Goal: Information Seeking & Learning: Learn about a topic

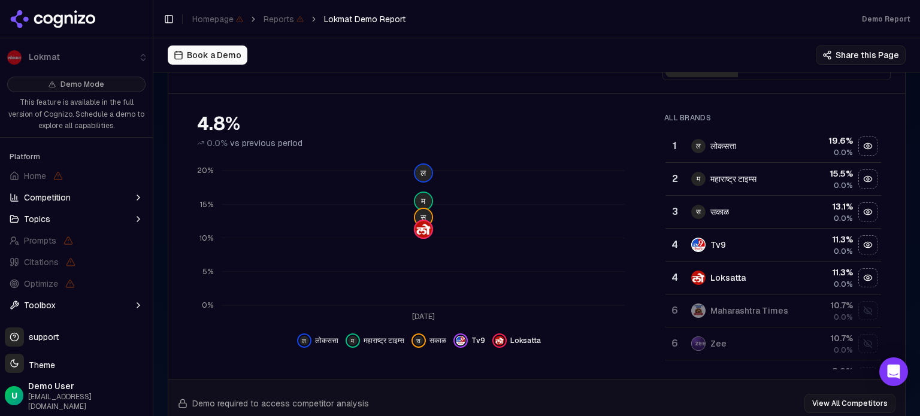
scroll to position [180, 0]
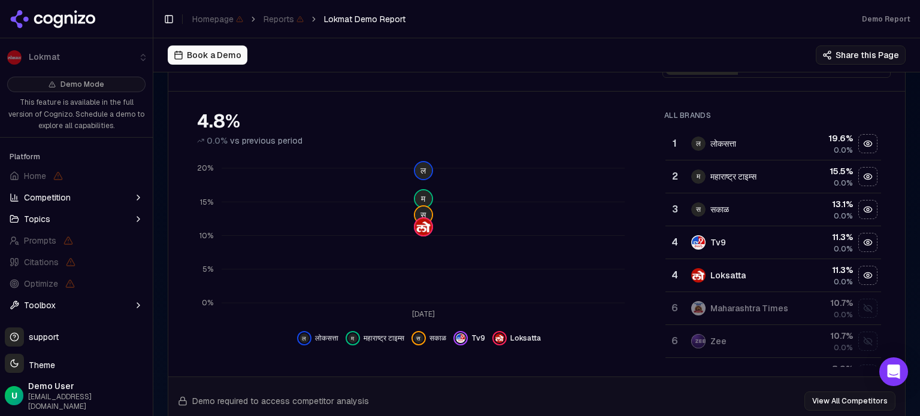
click at [56, 306] on button "Toolbox" at bounding box center [76, 305] width 143 height 19
click at [74, 306] on button "Toolbox" at bounding box center [76, 305] width 143 height 19
click at [95, 199] on button "Competition" at bounding box center [76, 197] width 143 height 19
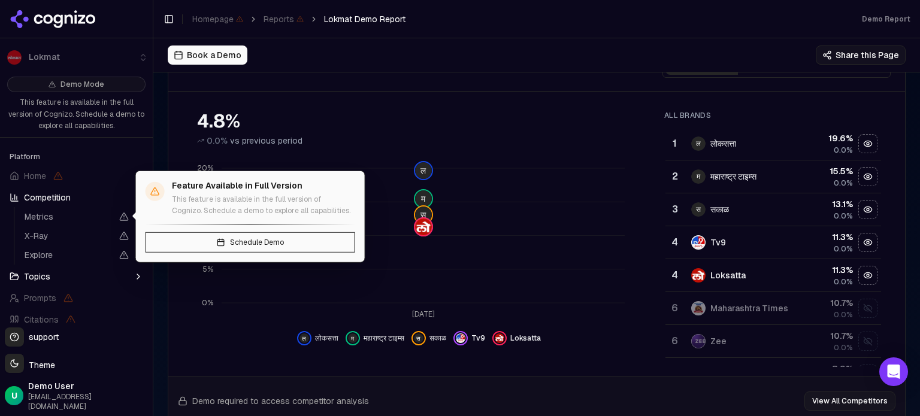
click at [98, 208] on span "Metrics" at bounding box center [77, 216] width 114 height 17
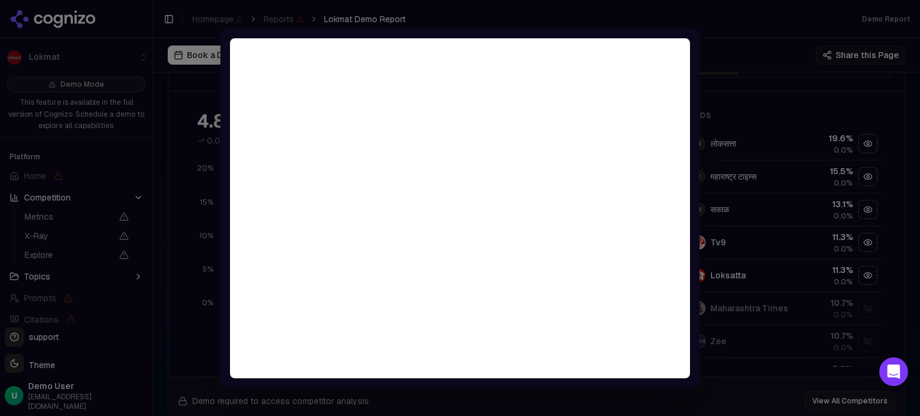
click at [723, 62] on div at bounding box center [460, 208] width 920 height 416
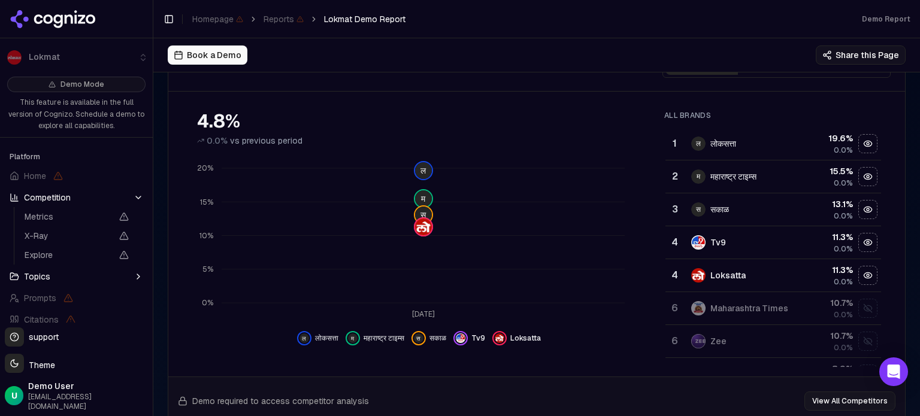
click at [81, 198] on button "Competition" at bounding box center [76, 197] width 143 height 19
click at [77, 213] on button "Topics" at bounding box center [76, 219] width 143 height 19
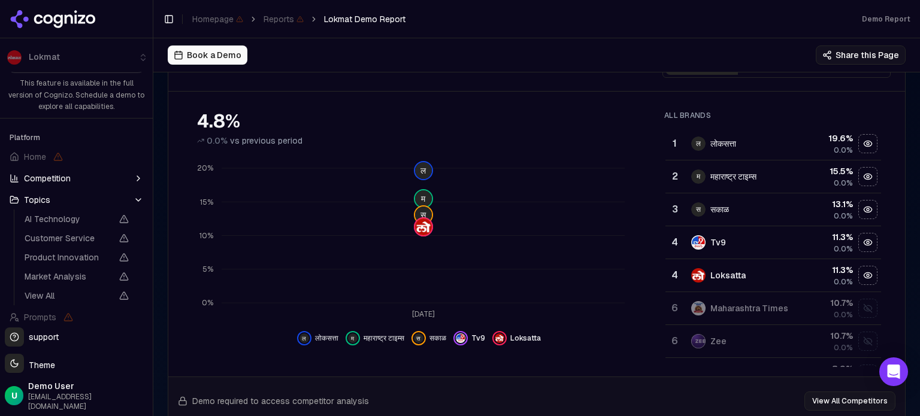
scroll to position [0, 0]
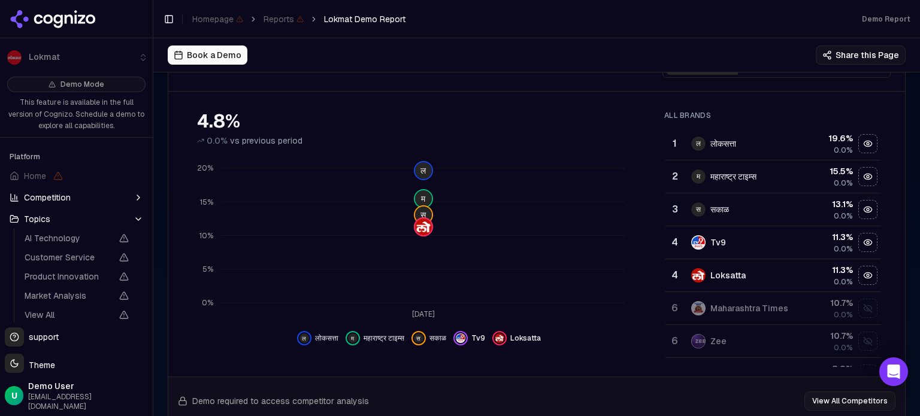
click at [86, 222] on button "Topics" at bounding box center [76, 219] width 143 height 19
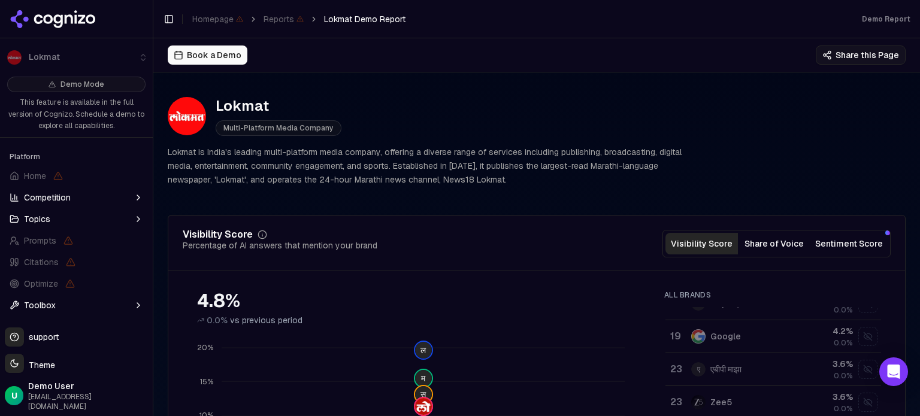
click at [778, 246] on button "Share of Voice" at bounding box center [774, 244] width 72 height 22
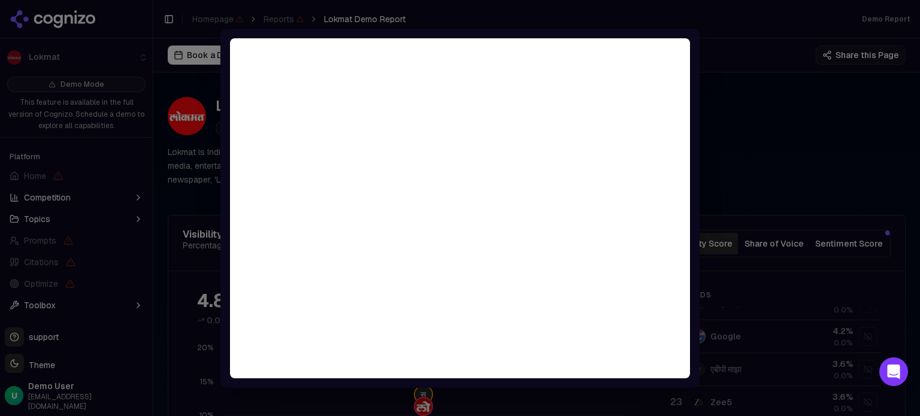
click at [743, 95] on div at bounding box center [460, 208] width 920 height 416
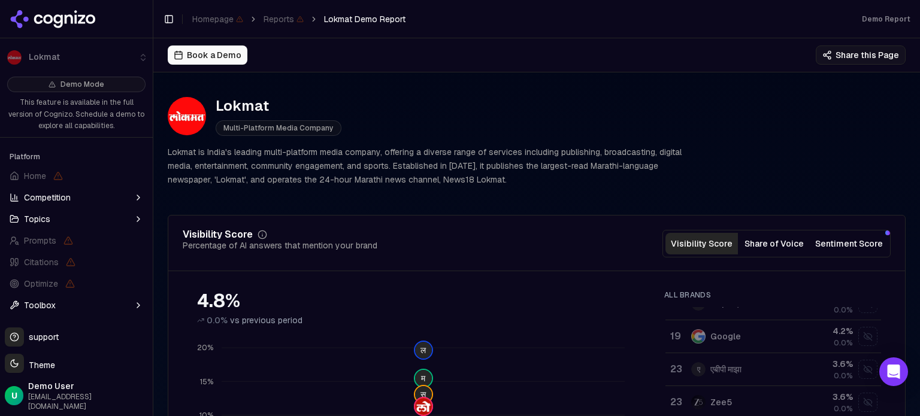
click at [840, 249] on button "Sentiment Score" at bounding box center [849, 244] width 77 height 22
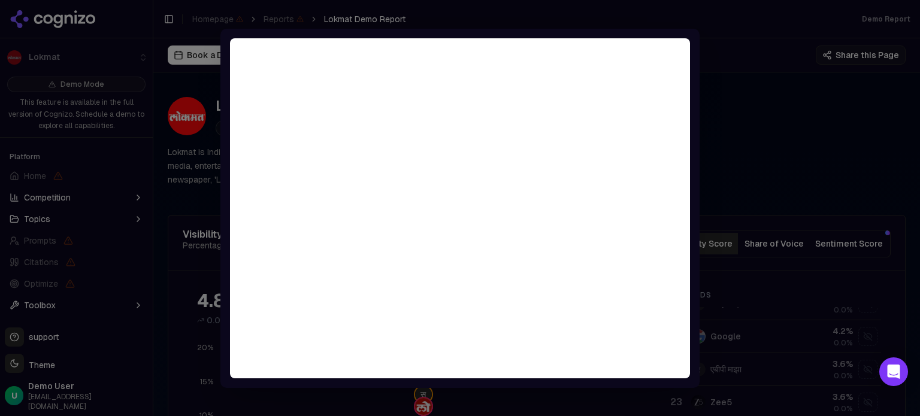
click at [793, 175] on div at bounding box center [460, 208] width 920 height 416
